Goal: Transaction & Acquisition: Purchase product/service

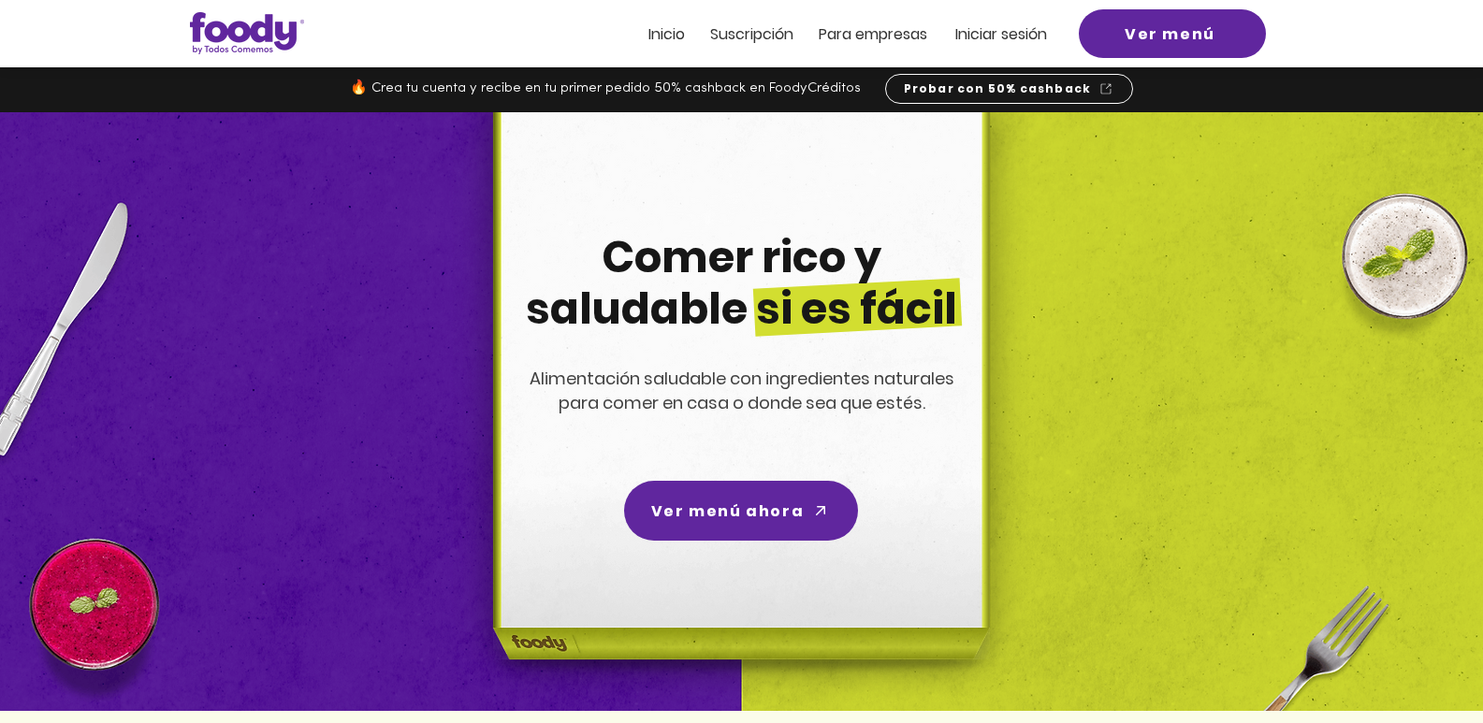
scroll to position [94, 0]
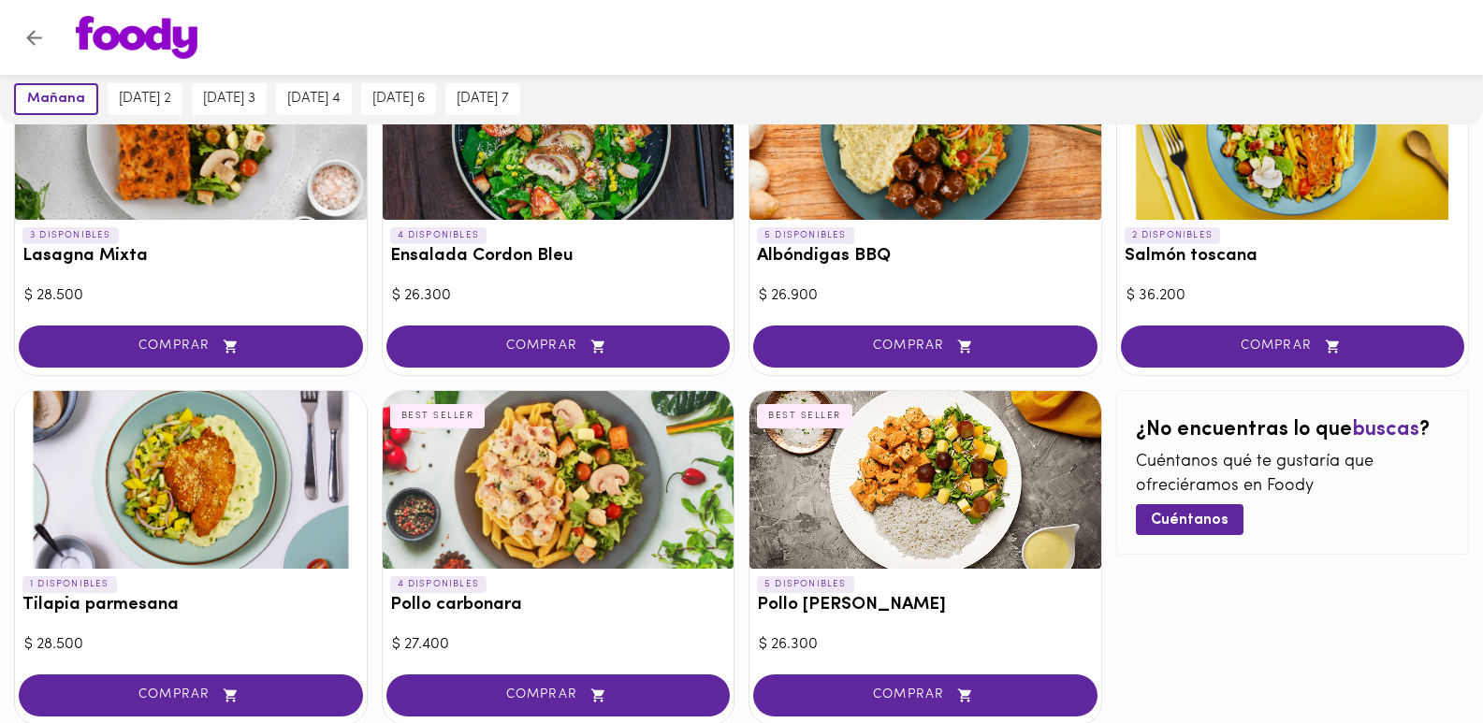
scroll to position [1045, 0]
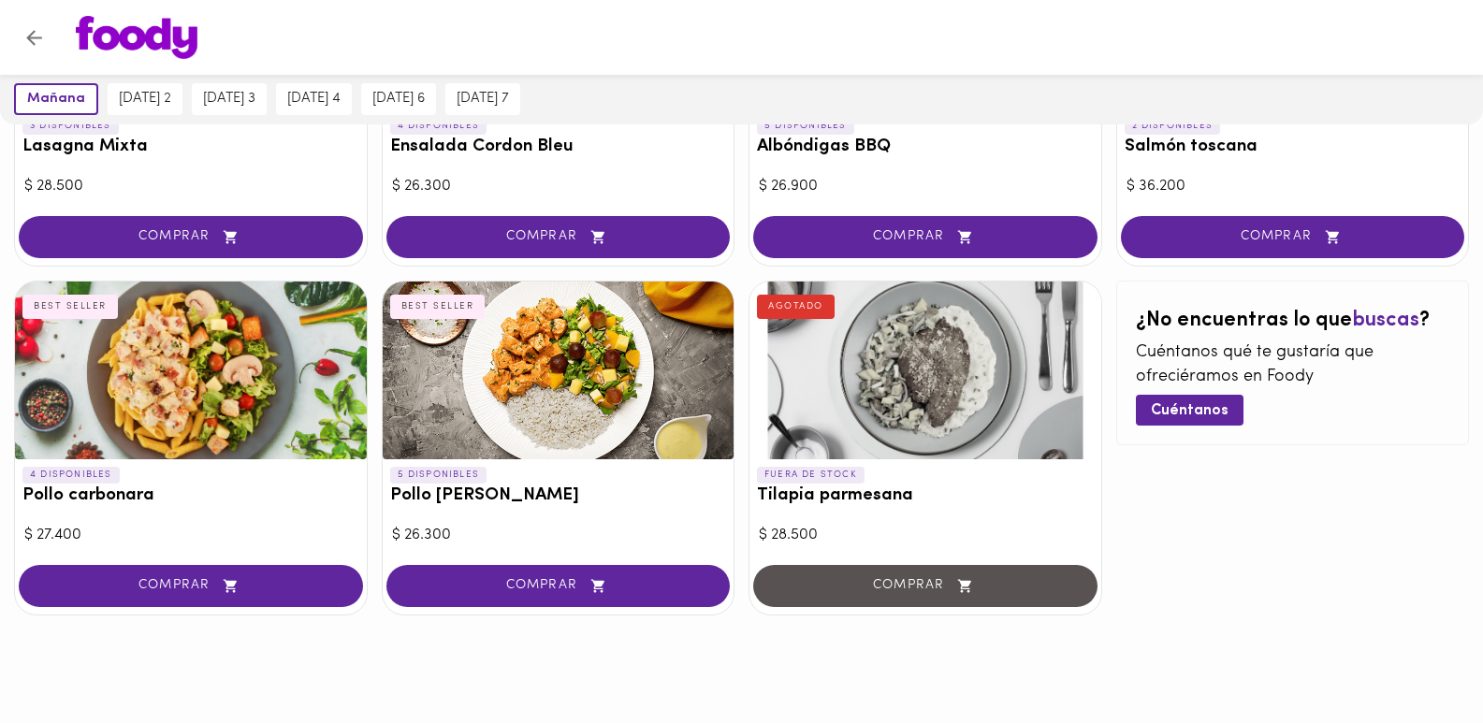
scroll to position [952, 0]
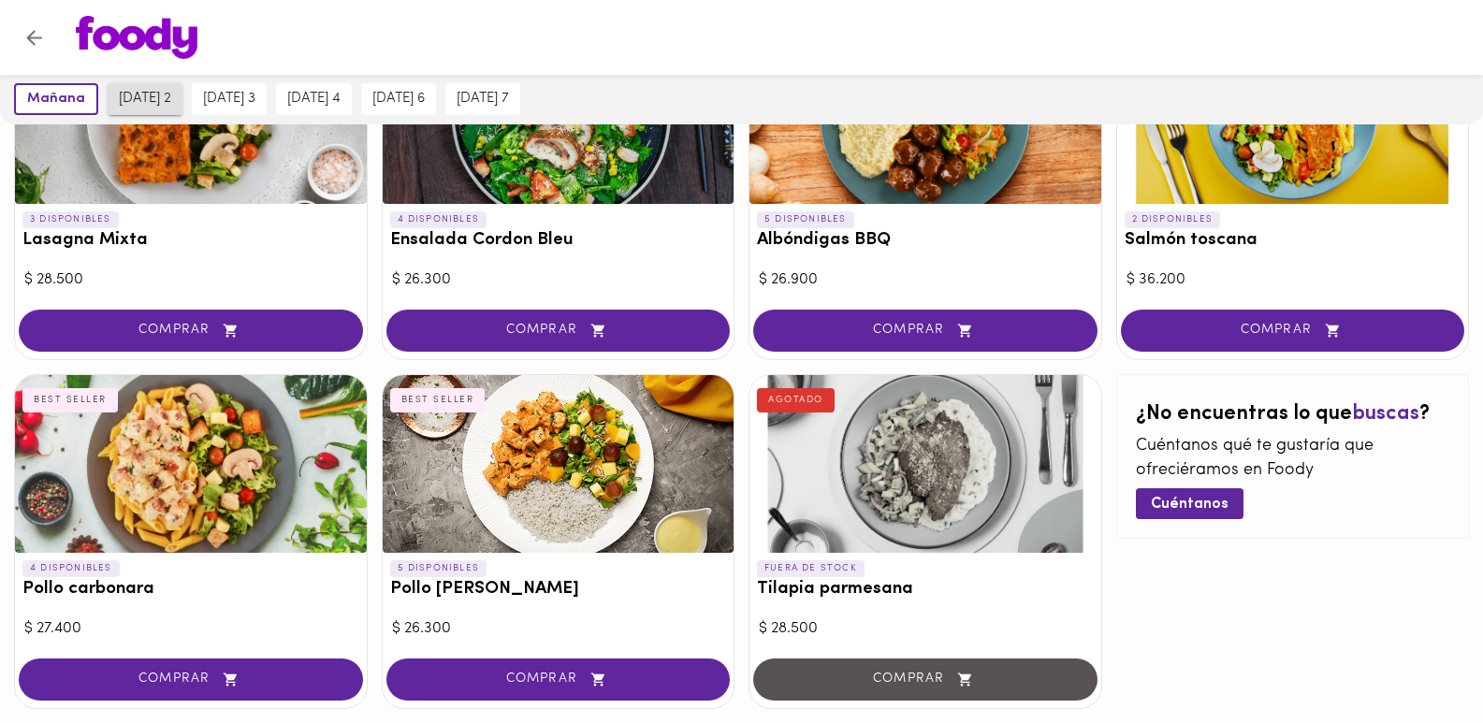
click at [147, 105] on span "jueves 2" at bounding box center [145, 99] width 52 height 17
click at [226, 101] on span "viernes 3" at bounding box center [229, 99] width 52 height 17
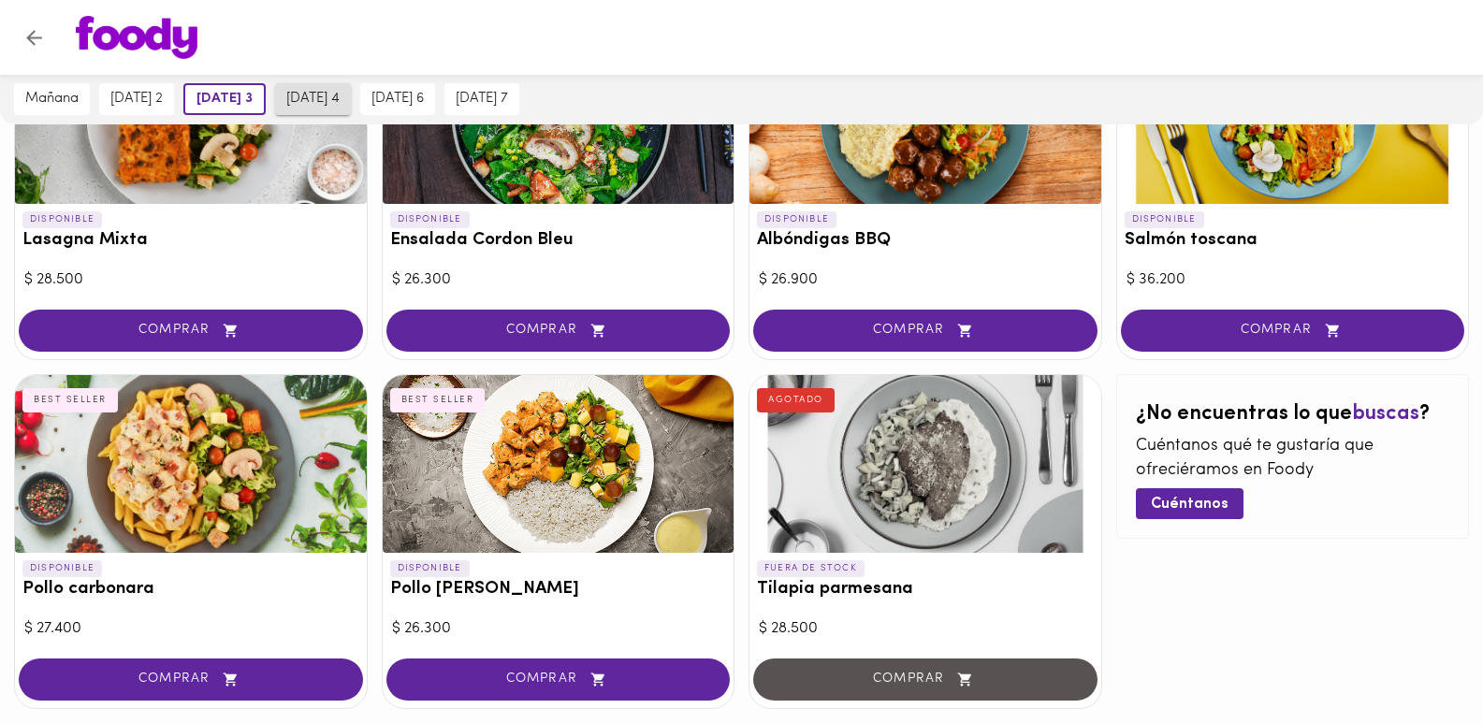
click at [299, 95] on span "sábado 4" at bounding box center [312, 99] width 53 height 17
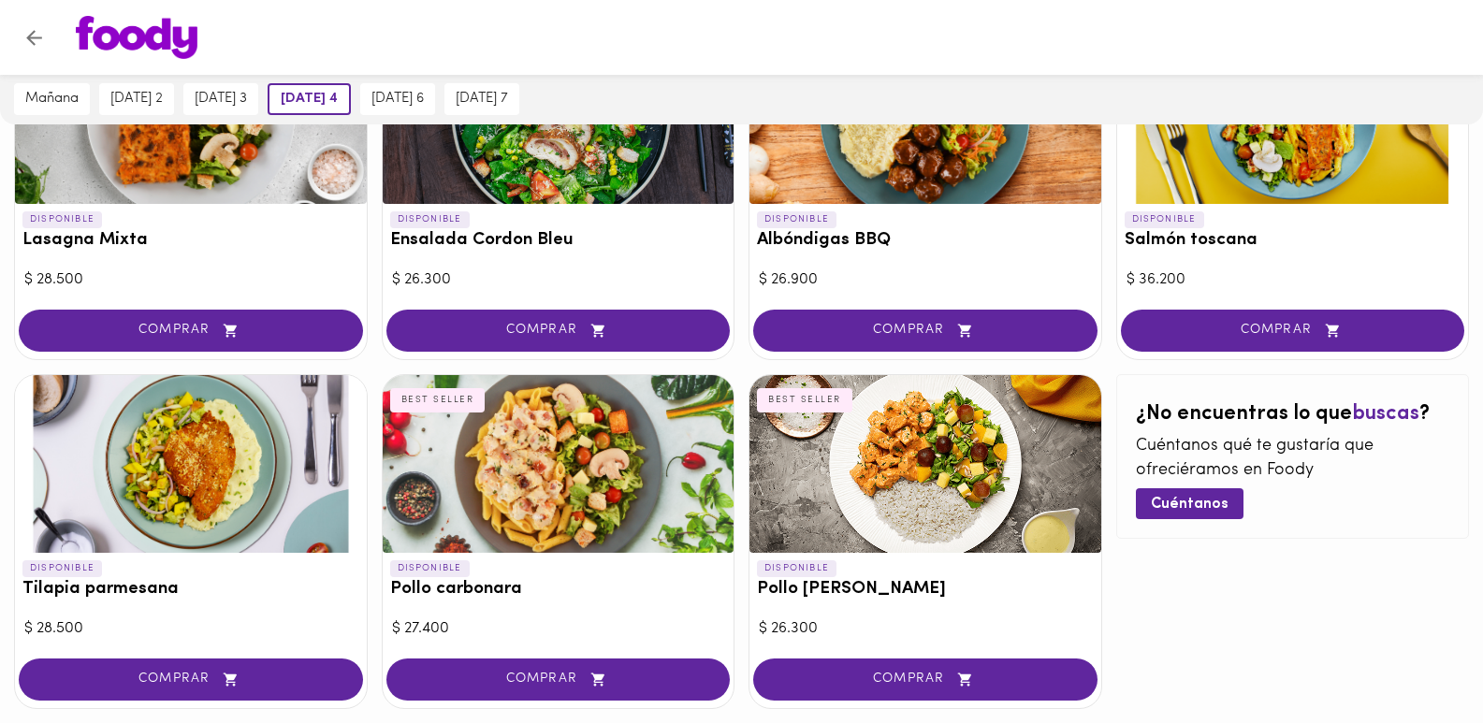
click at [435, 102] on button "lunes 6" at bounding box center [397, 99] width 75 height 32
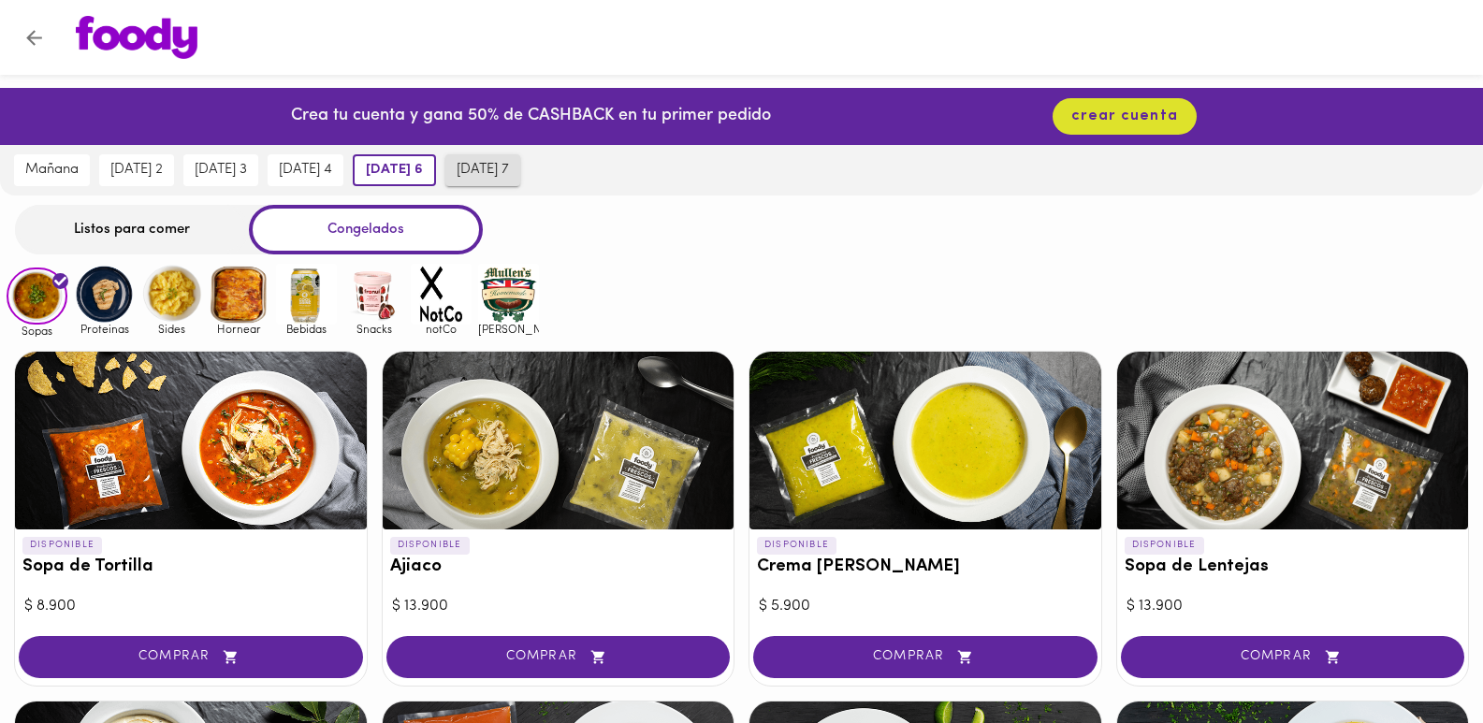
click at [486, 182] on button "martes 7" at bounding box center [482, 170] width 75 height 32
click at [51, 308] on img at bounding box center [37, 297] width 61 height 58
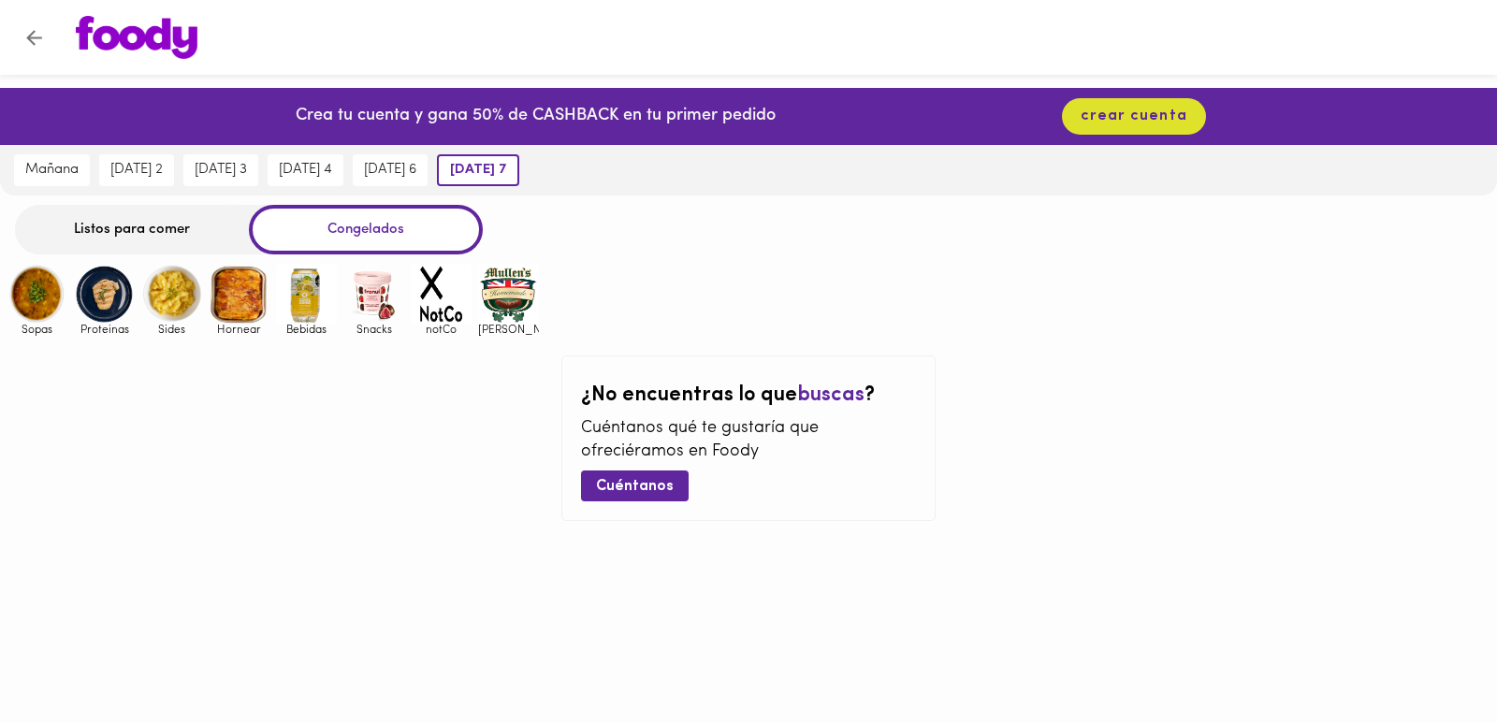
click at [107, 306] on img at bounding box center [104, 294] width 61 height 61
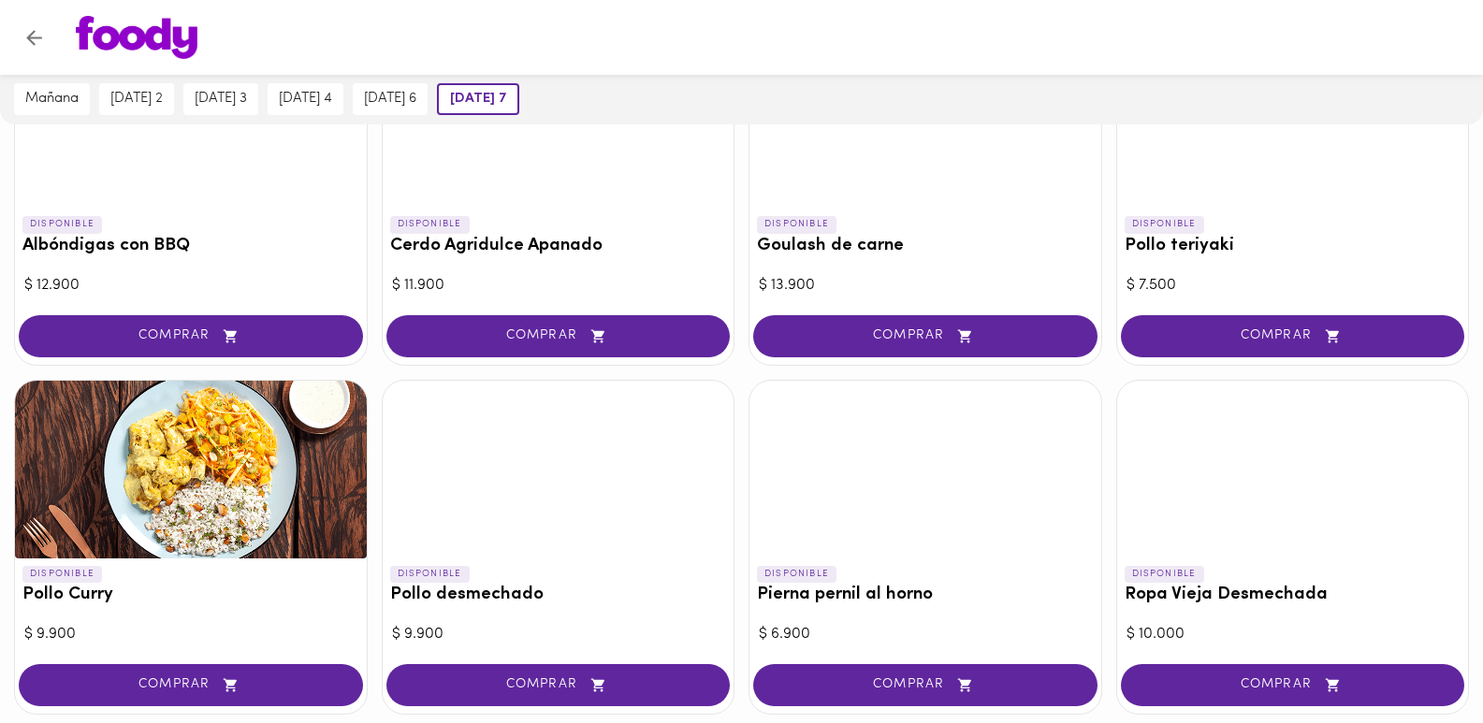
scroll to position [134, 0]
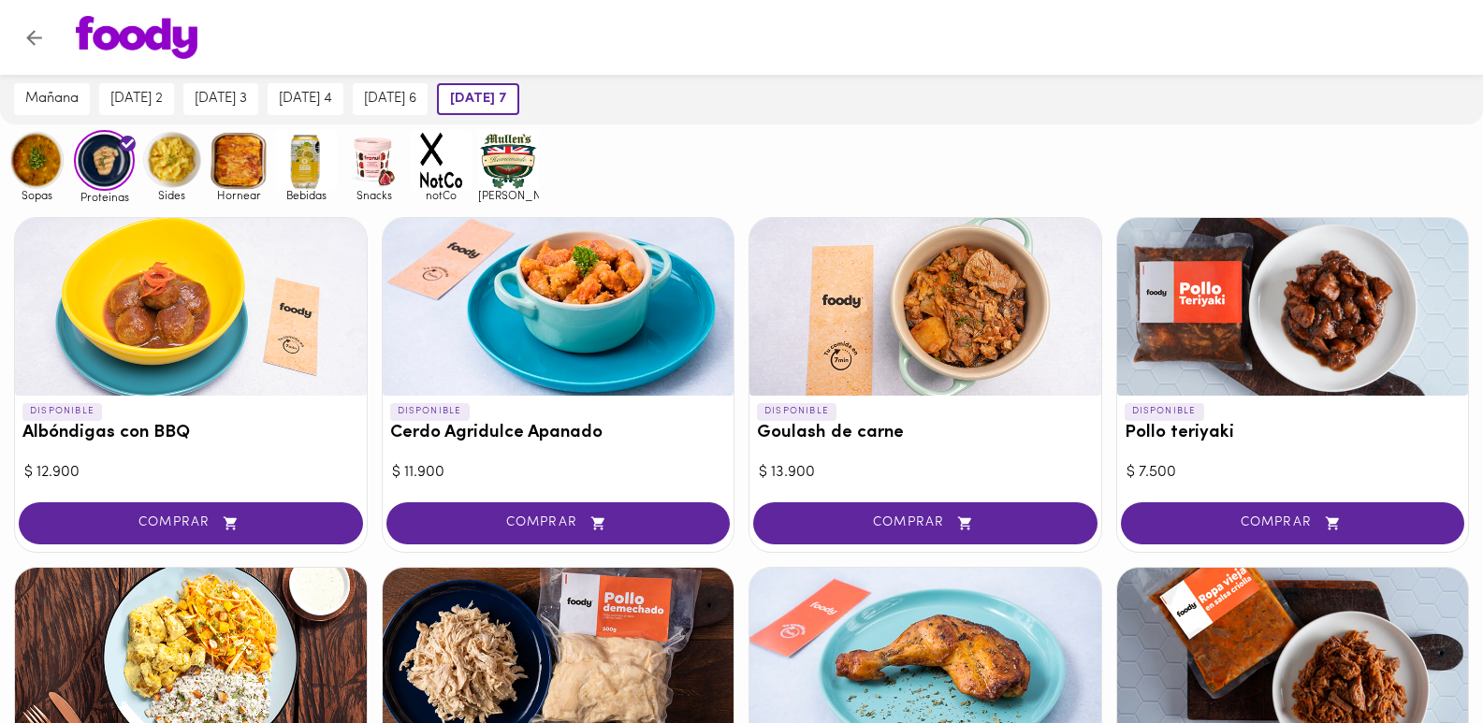
click at [172, 170] on img at bounding box center [171, 160] width 61 height 61
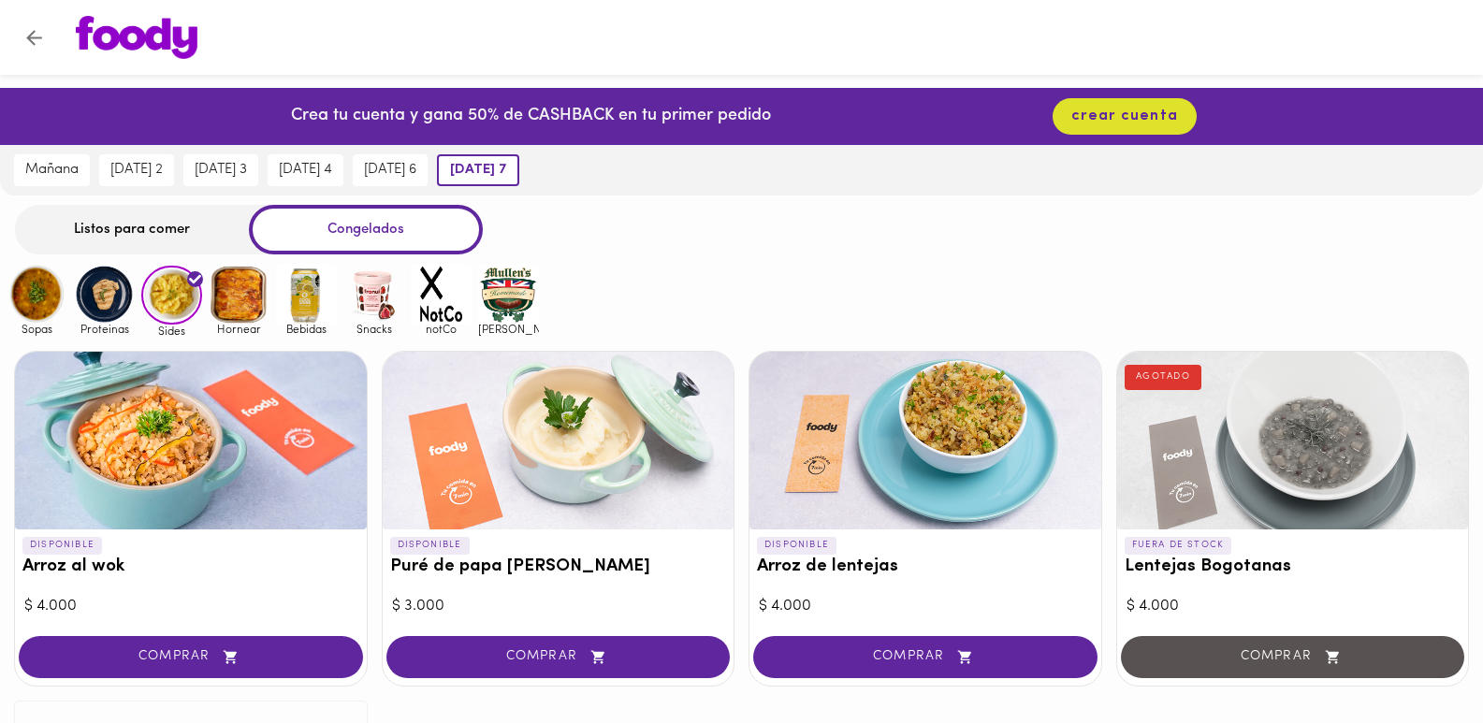
click at [229, 301] on img at bounding box center [239, 294] width 61 height 61
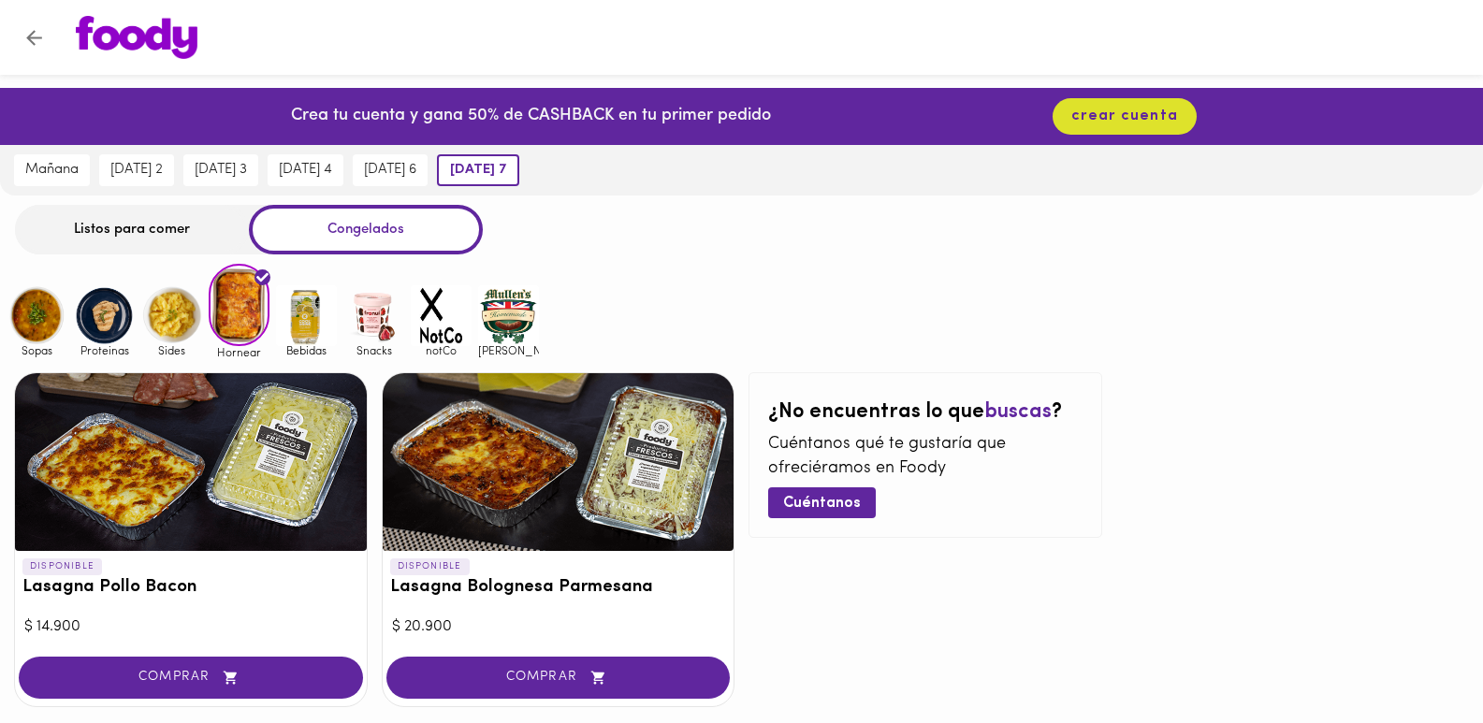
click at [315, 322] on img at bounding box center [306, 315] width 61 height 61
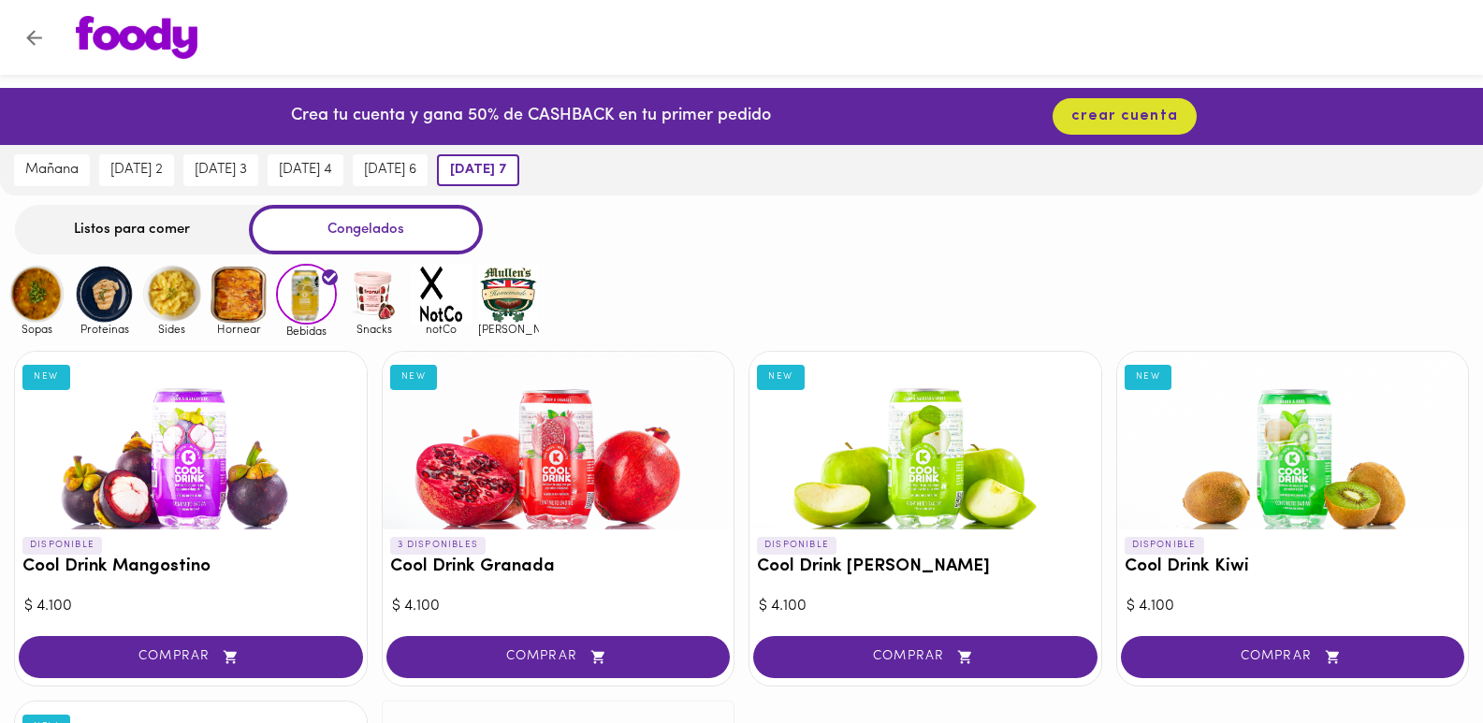
click at [383, 306] on img at bounding box center [373, 294] width 61 height 61
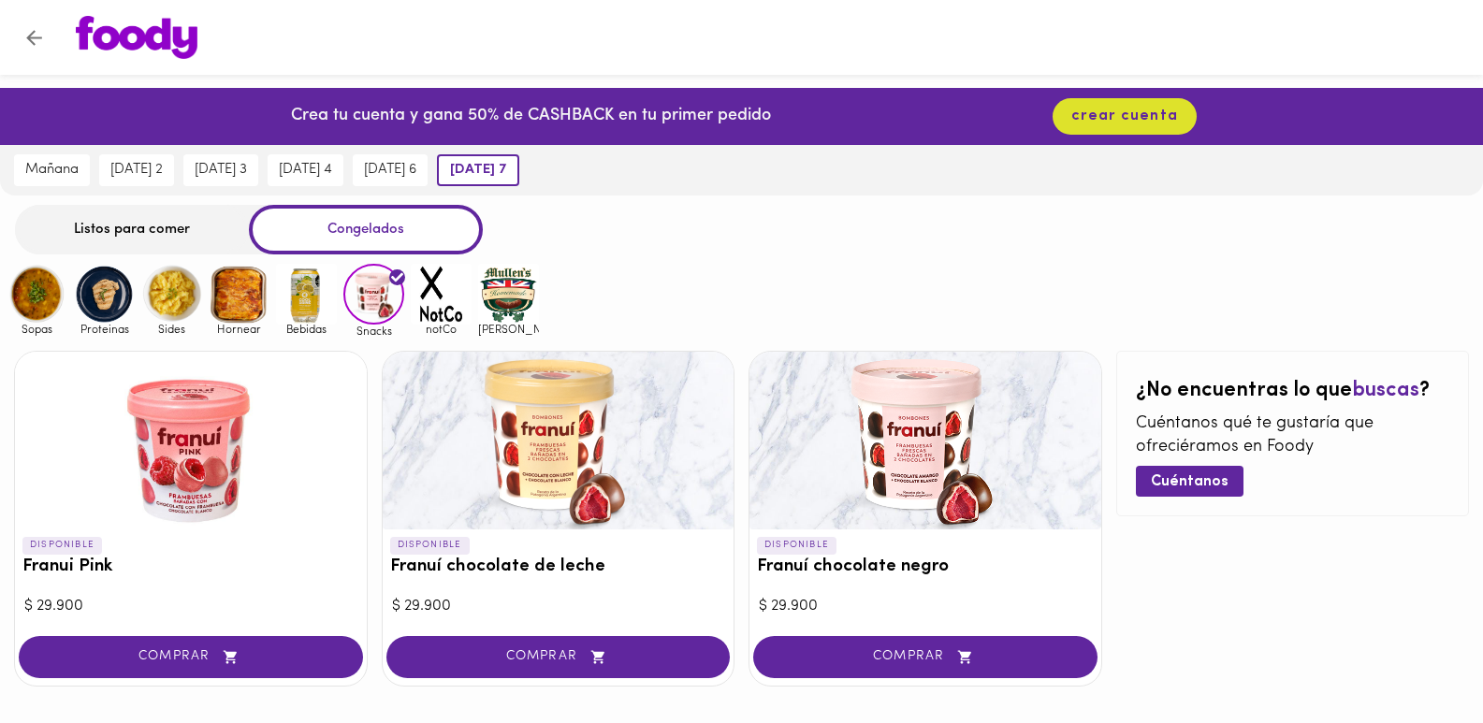
click at [427, 320] on img at bounding box center [441, 294] width 61 height 61
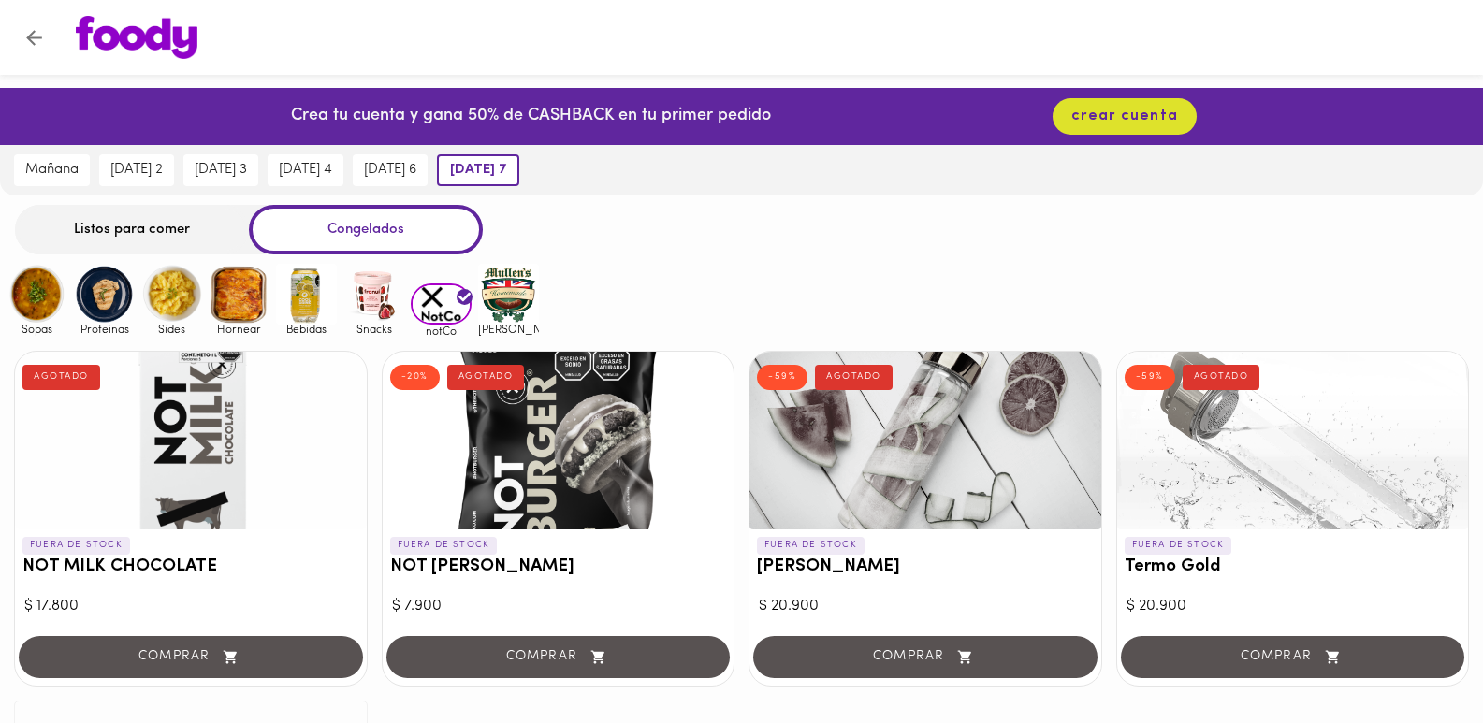
click at [513, 295] on img at bounding box center [508, 294] width 61 height 61
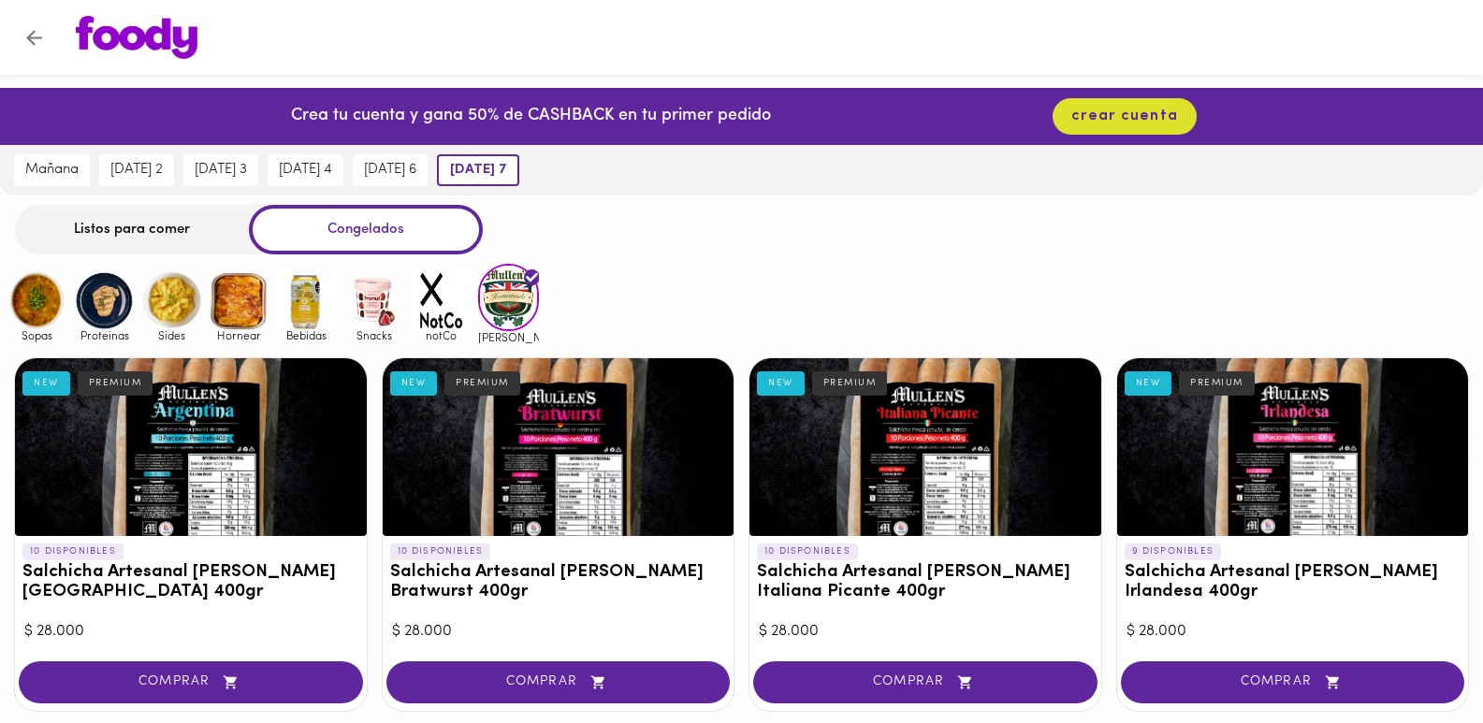
click at [150, 241] on div "Listos para comer" at bounding box center [132, 230] width 234 height 50
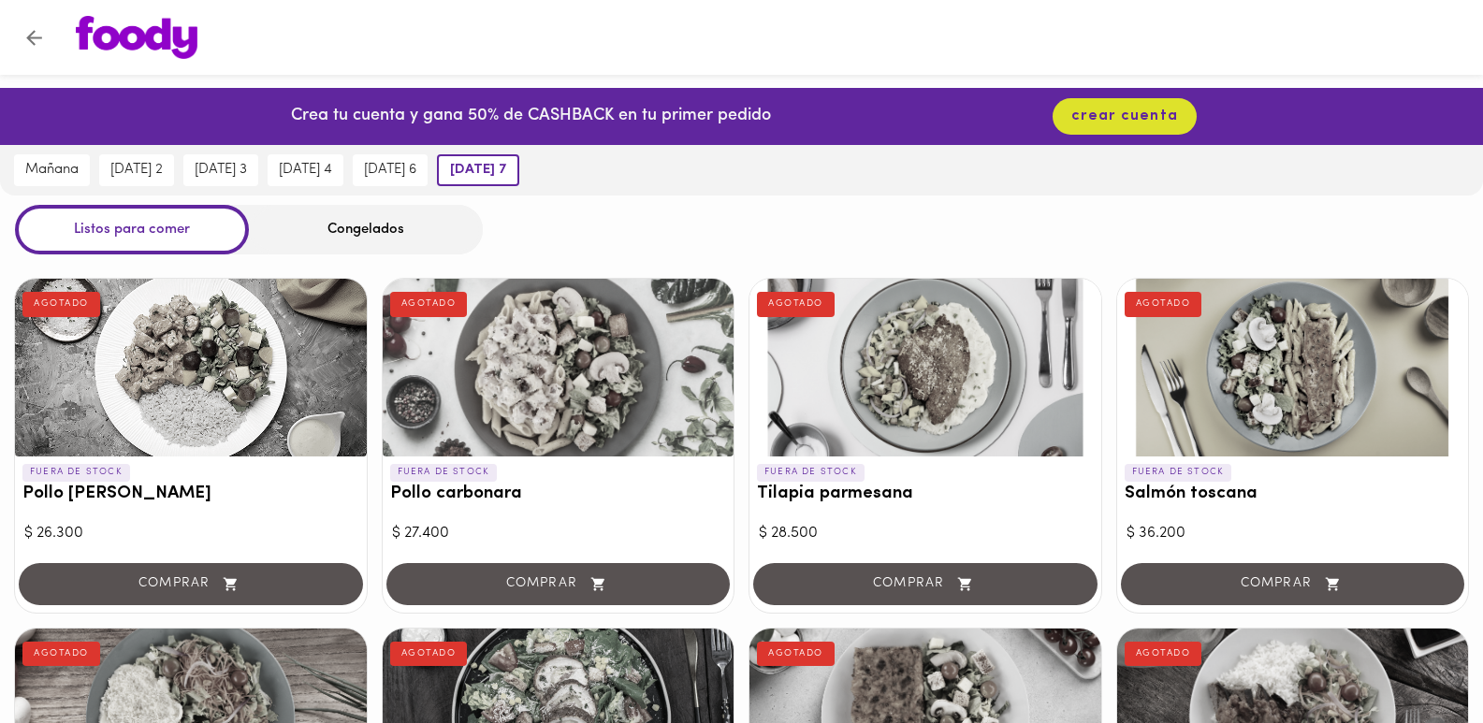
click at [1186, 467] on p "FUERA DE STOCK" at bounding box center [1179, 472] width 108 height 17
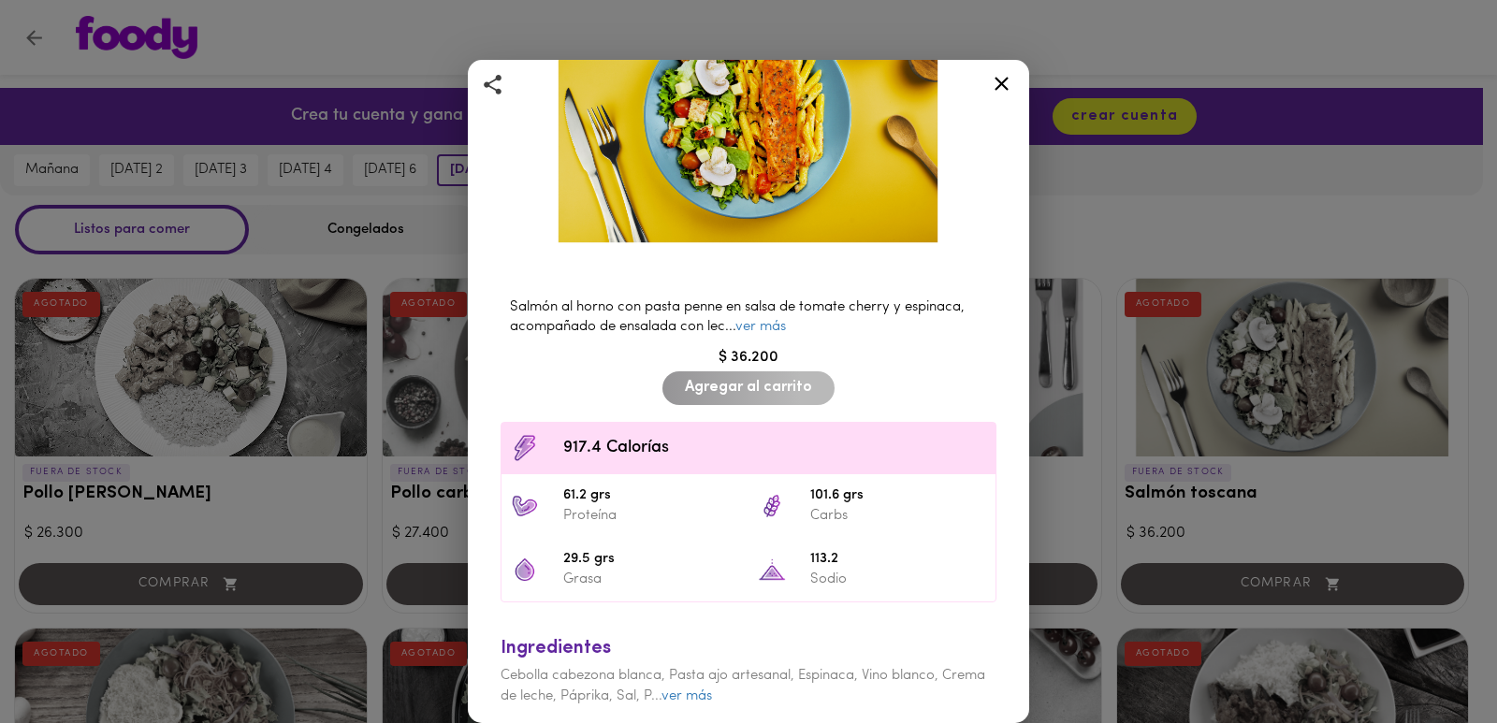
scroll to position [227, 0]
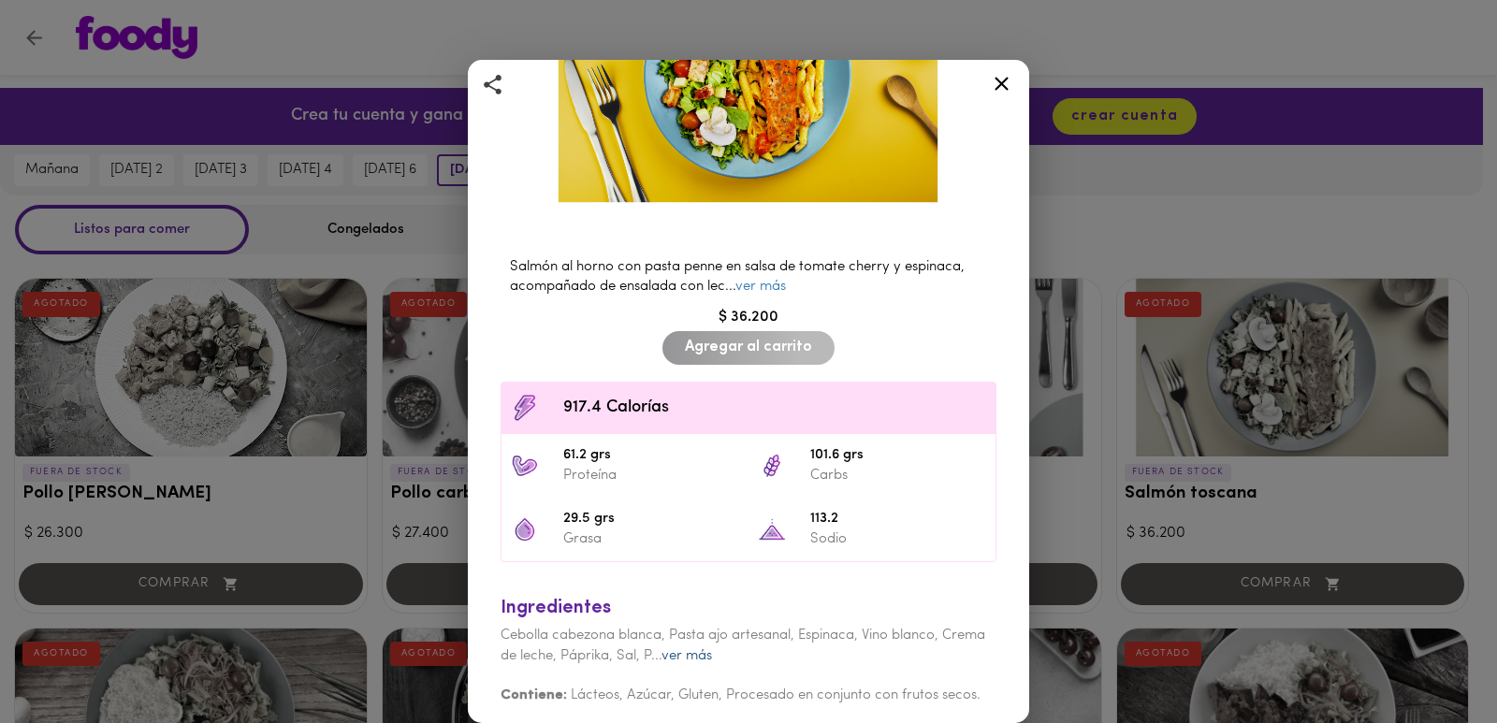
click at [712, 649] on link "ver más" at bounding box center [687, 656] width 51 height 14
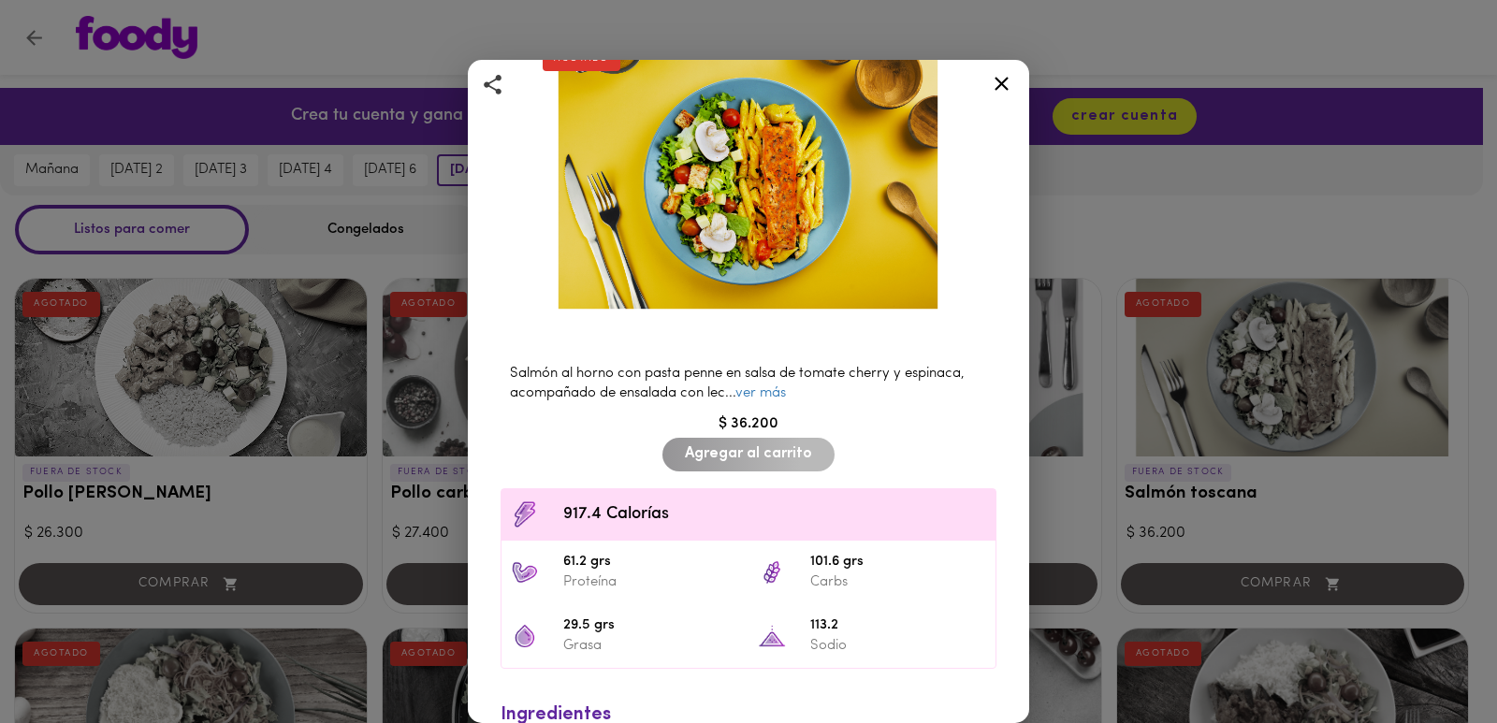
scroll to position [27, 0]
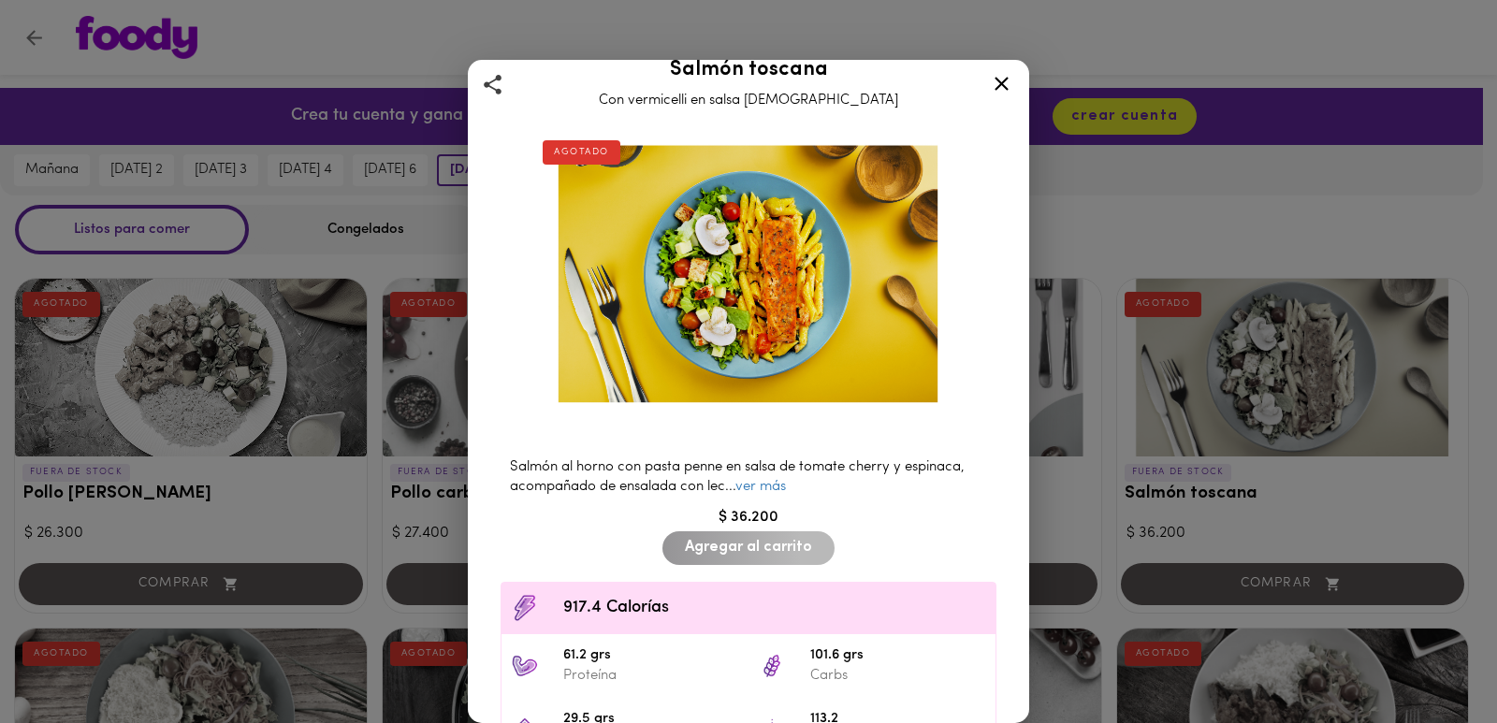
click at [988, 75] on div at bounding box center [1002, 87] width 46 height 45
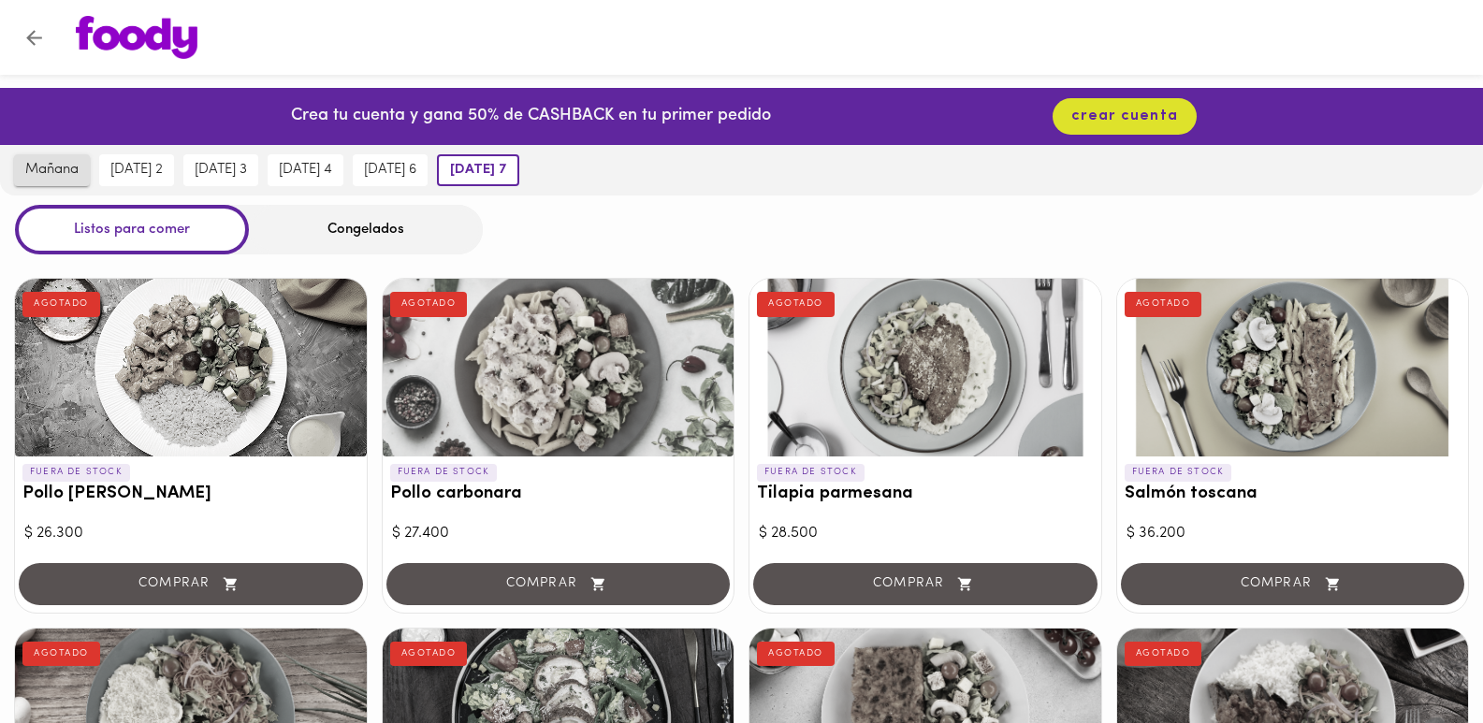
click at [60, 164] on span "mañana" at bounding box center [51, 170] width 53 height 17
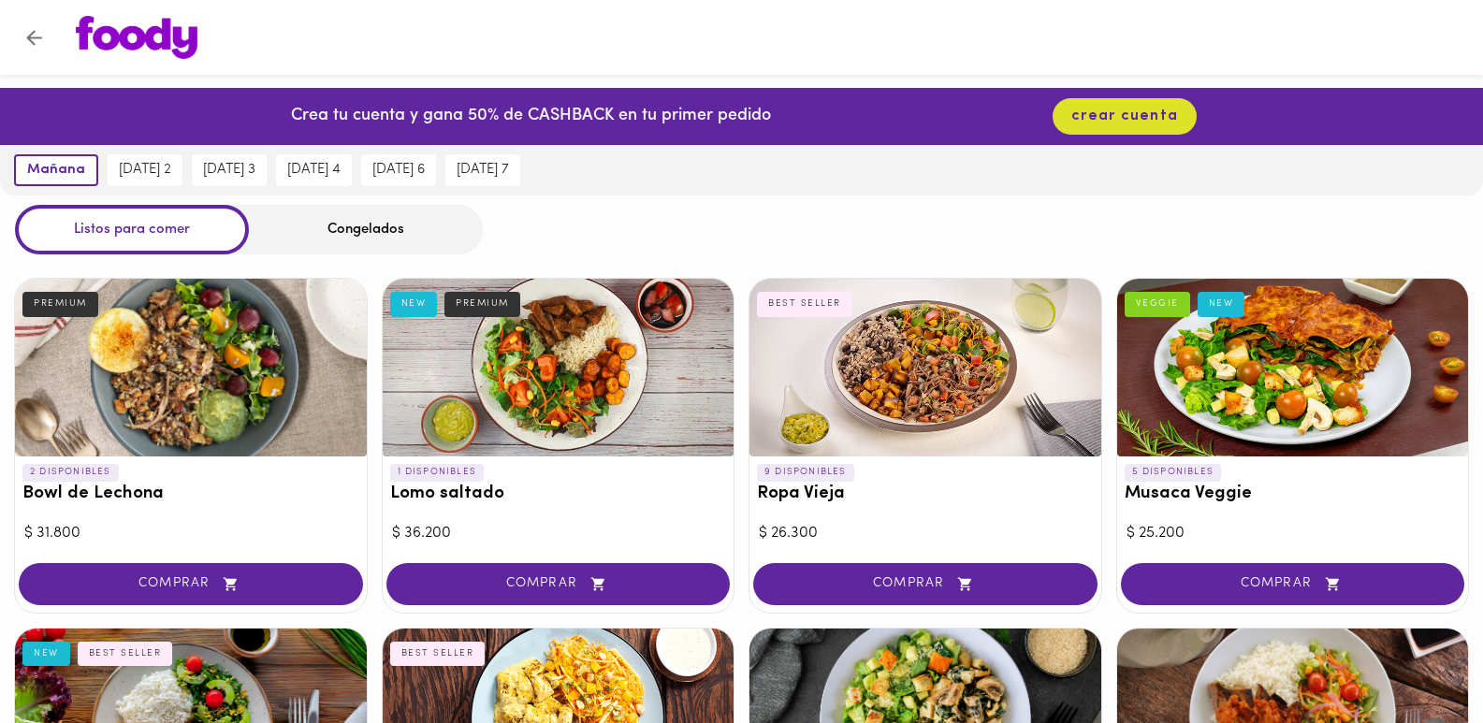
click at [937, 383] on div at bounding box center [926, 368] width 352 height 178
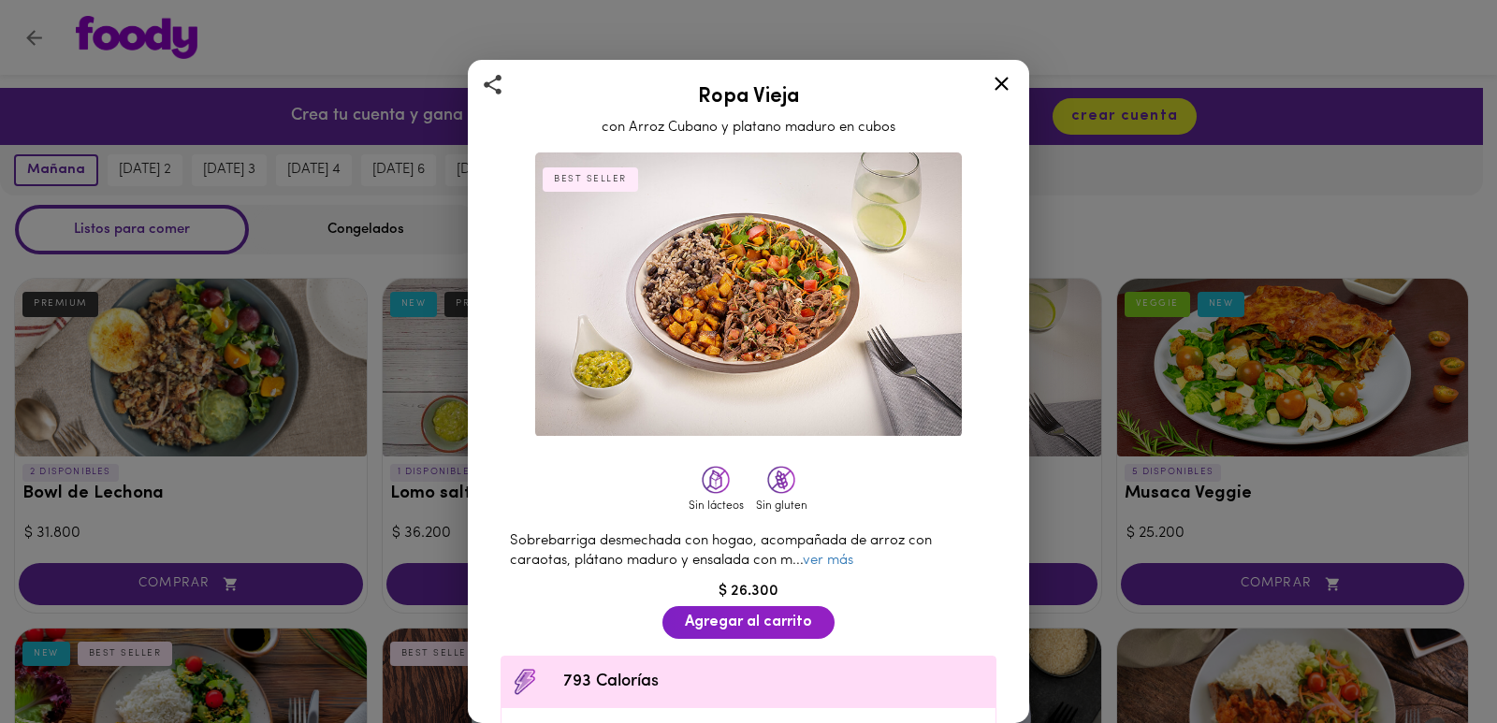
click at [748, 331] on img at bounding box center [748, 295] width 427 height 284
click at [1008, 84] on icon at bounding box center [1001, 83] width 23 height 23
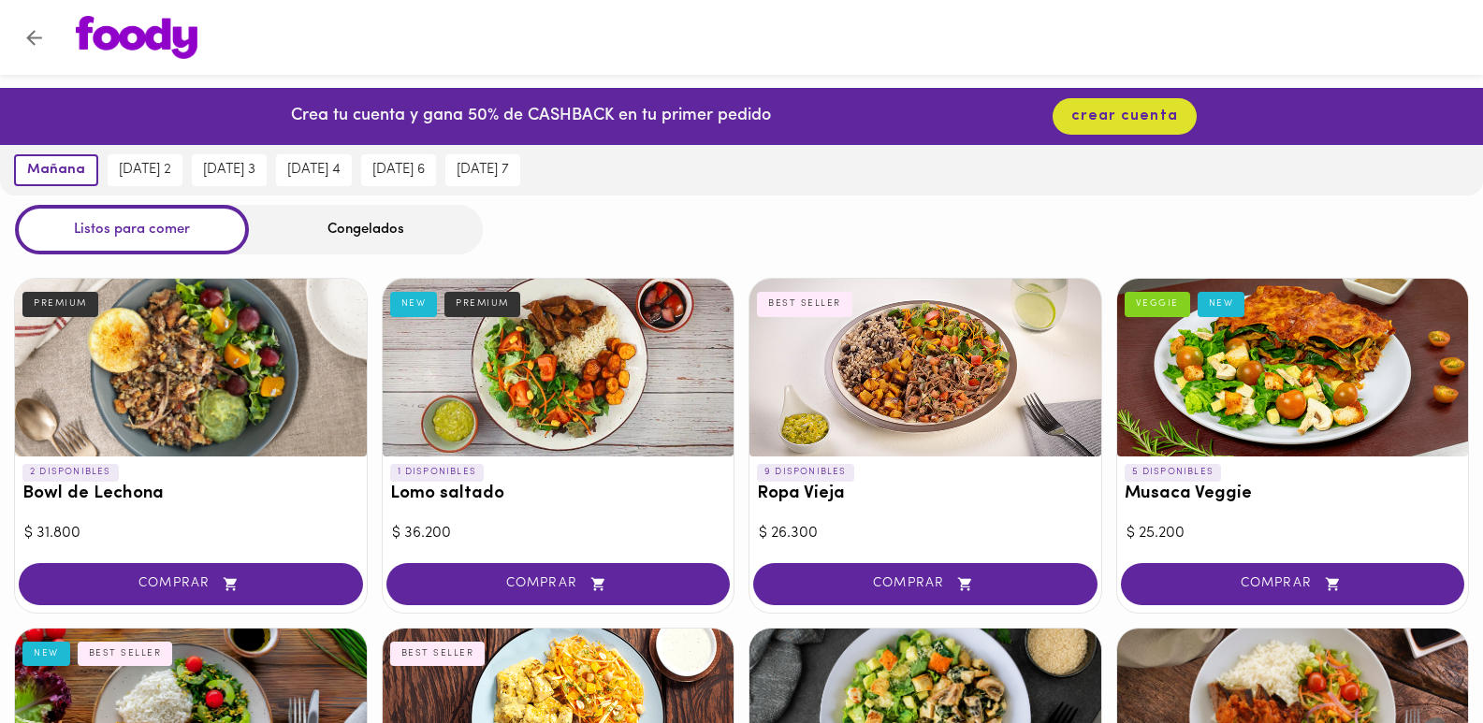
click at [1319, 372] on div at bounding box center [1293, 368] width 352 height 178
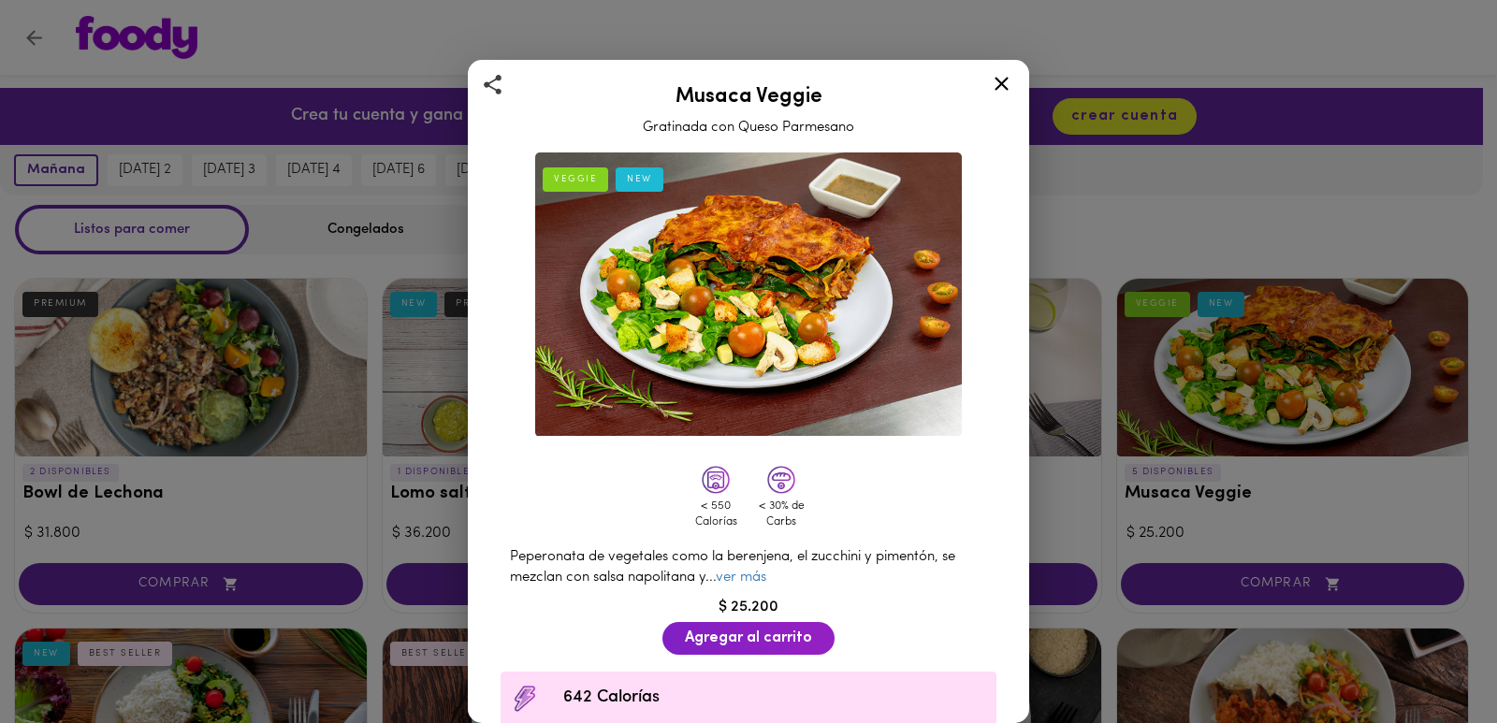
click at [999, 82] on icon at bounding box center [1002, 84] width 14 height 14
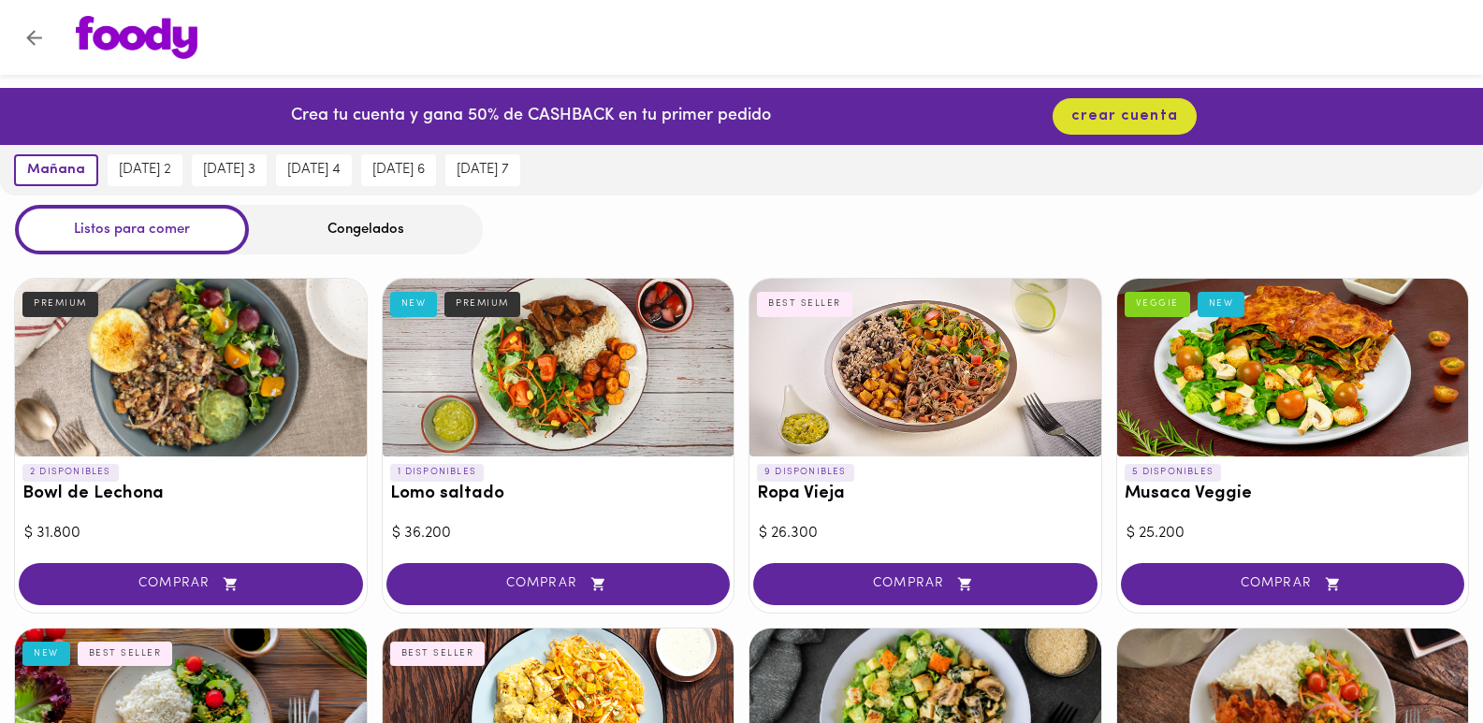
click at [357, 240] on div "Congelados" at bounding box center [366, 230] width 234 height 50
click at [371, 236] on div "Congelados" at bounding box center [366, 230] width 234 height 50
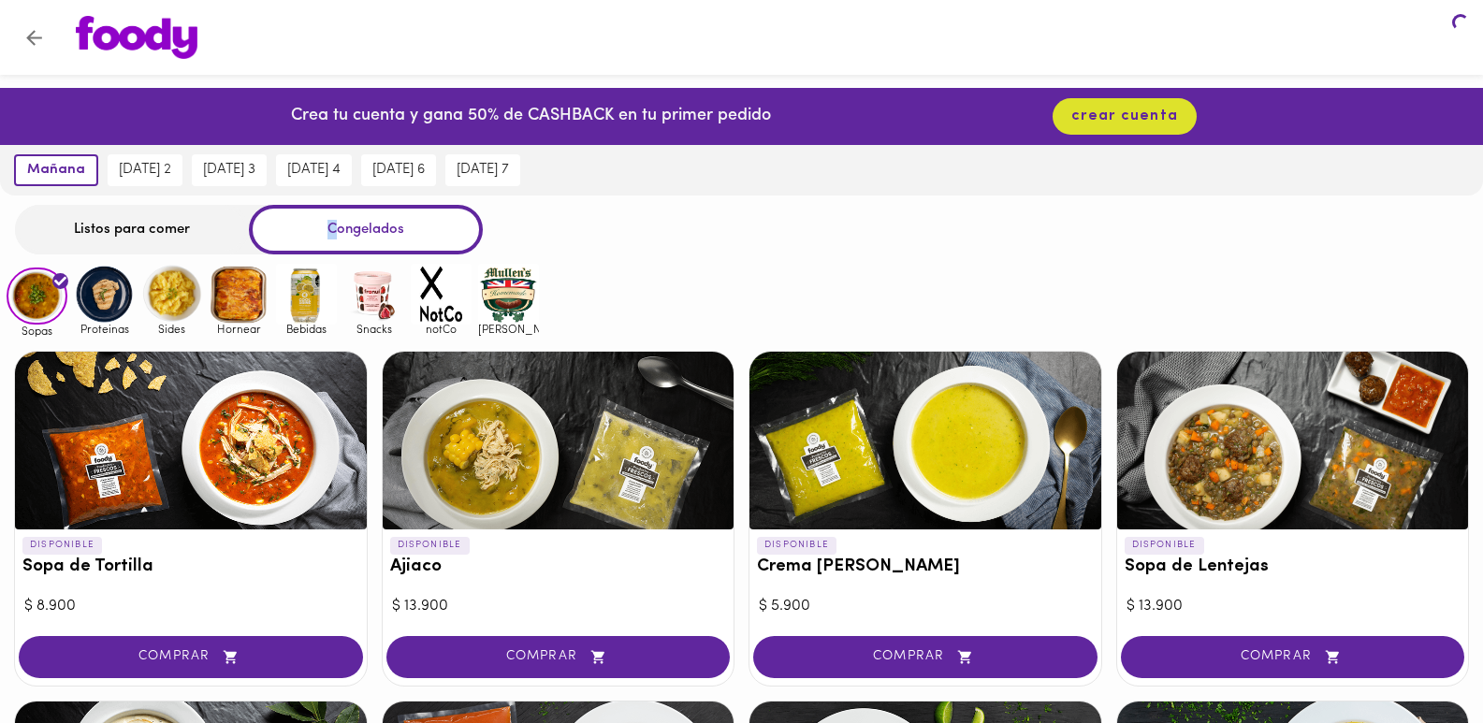
drag, startPoint x: 328, startPoint y: 236, endPoint x: 343, endPoint y: 236, distance: 15.0
click at [343, 236] on div "Listos para comer Congelados" at bounding box center [249, 230] width 468 height 50
click at [361, 233] on div "Congelados" at bounding box center [366, 230] width 234 height 50
click at [142, 221] on div "Listos para comer" at bounding box center [132, 230] width 234 height 50
